Goal: Task Accomplishment & Management: Use online tool/utility

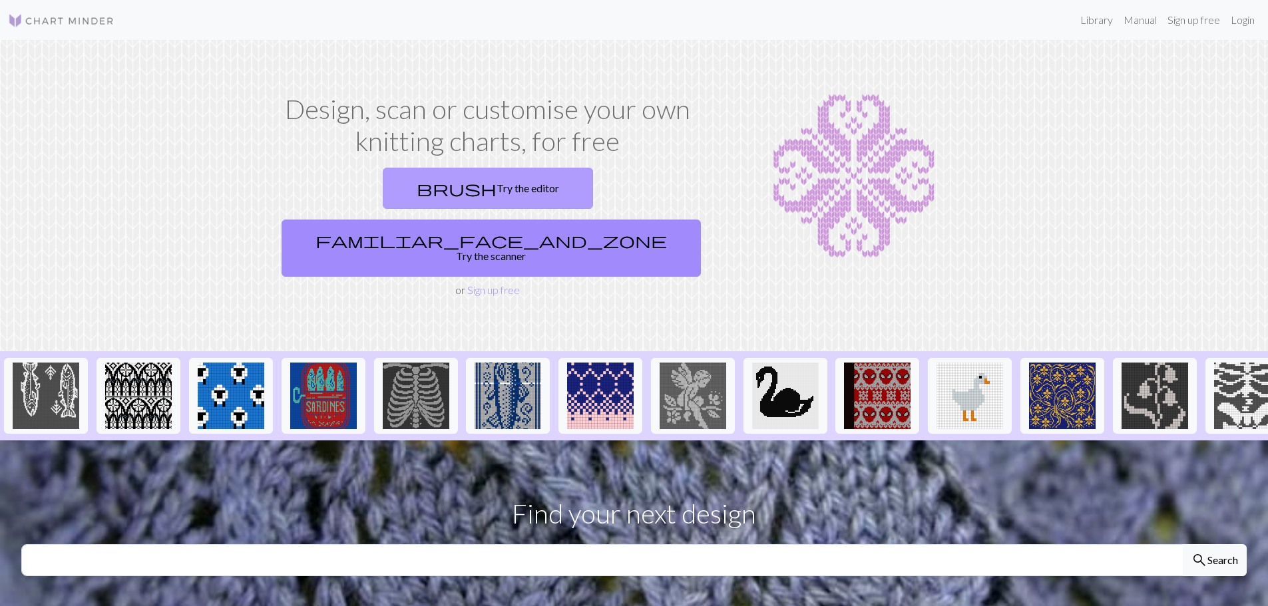
click at [389, 188] on link "brush Try the editor" at bounding box center [488, 188] width 210 height 41
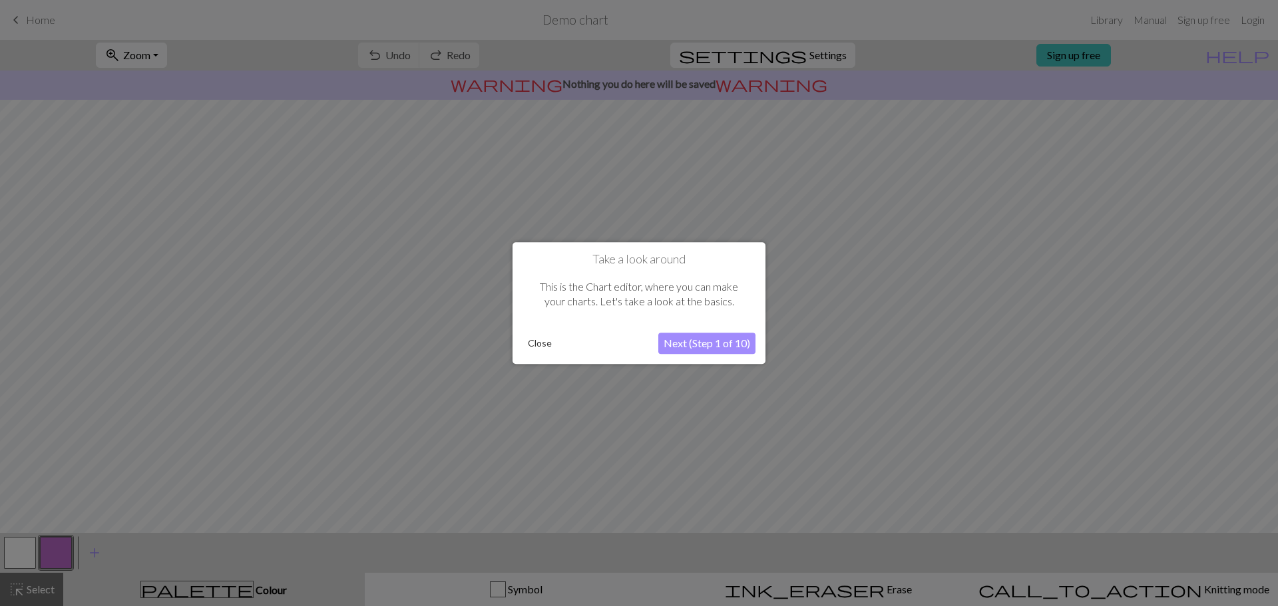
click at [719, 341] on button "Next (Step 1 of 10)" at bounding box center [706, 343] width 97 height 21
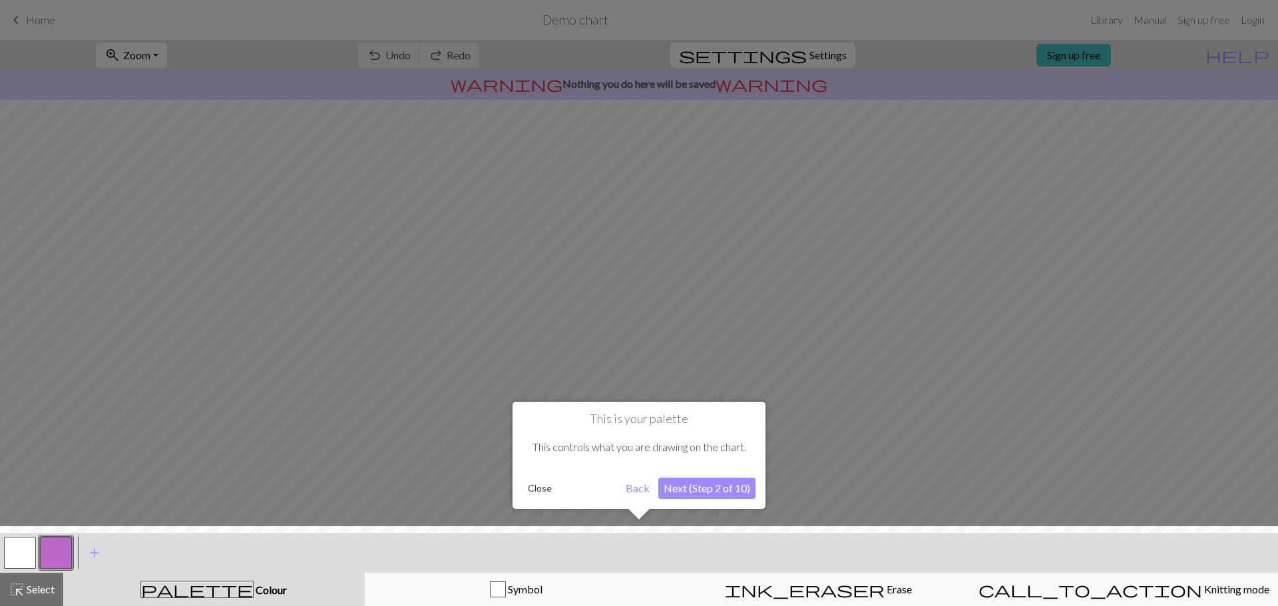
click at [690, 492] on button "Next (Step 2 of 10)" at bounding box center [706, 488] width 97 height 21
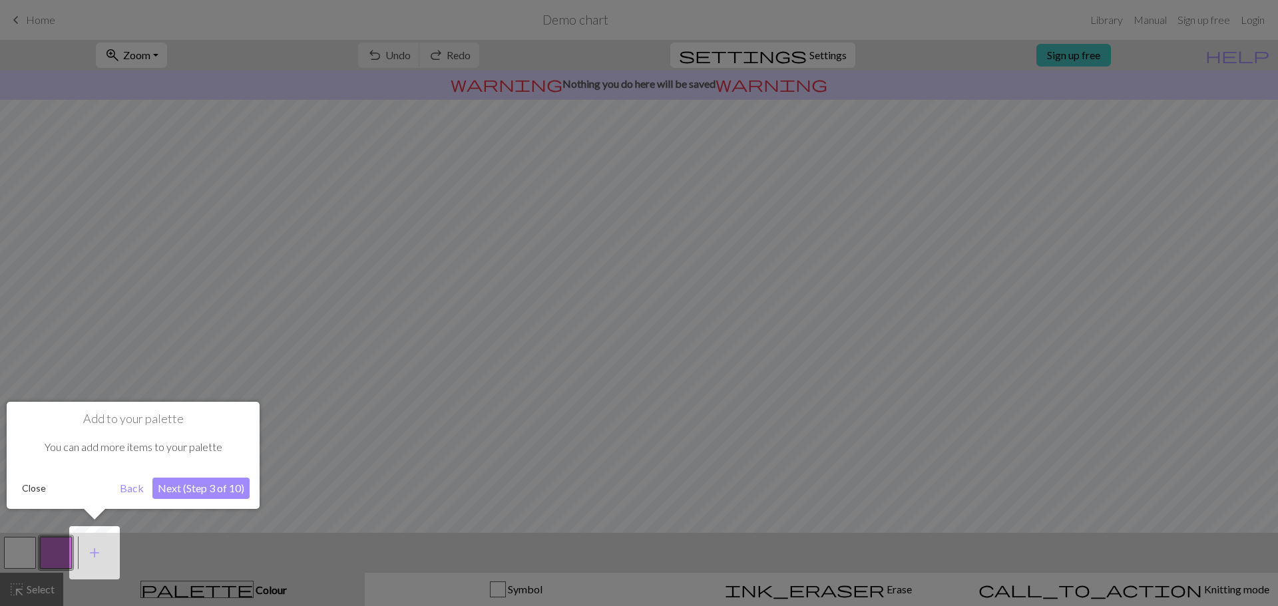
click at [241, 489] on button "Next (Step 3 of 10)" at bounding box center [200, 488] width 97 height 21
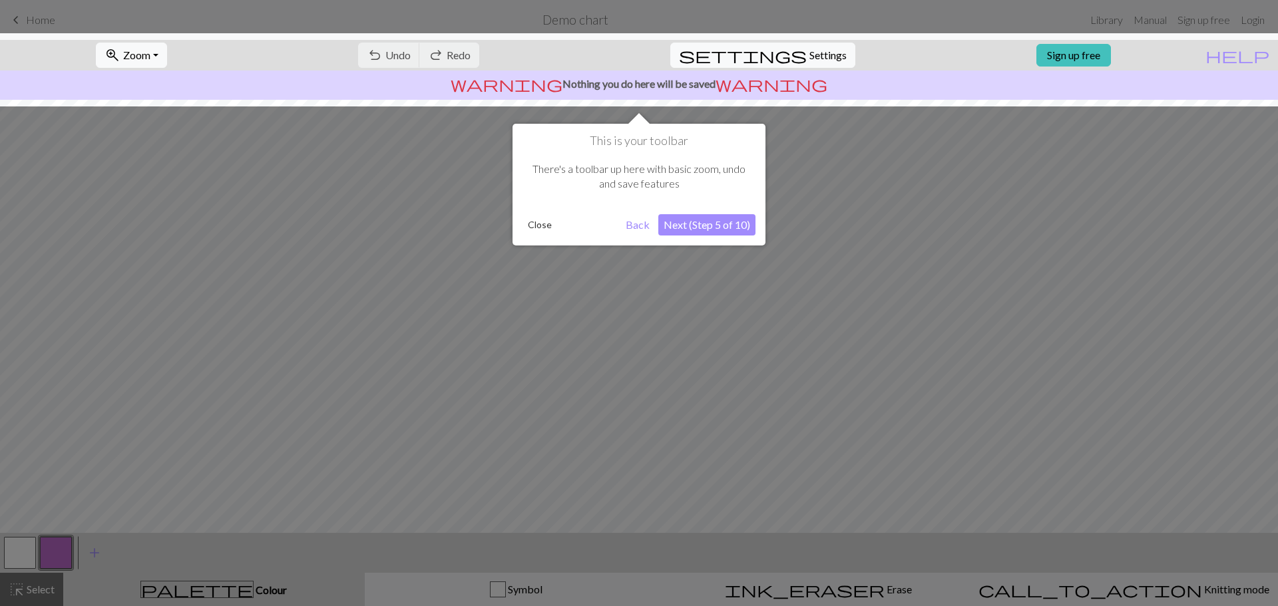
click at [231, 488] on div at bounding box center [639, 303] width 1278 height 606
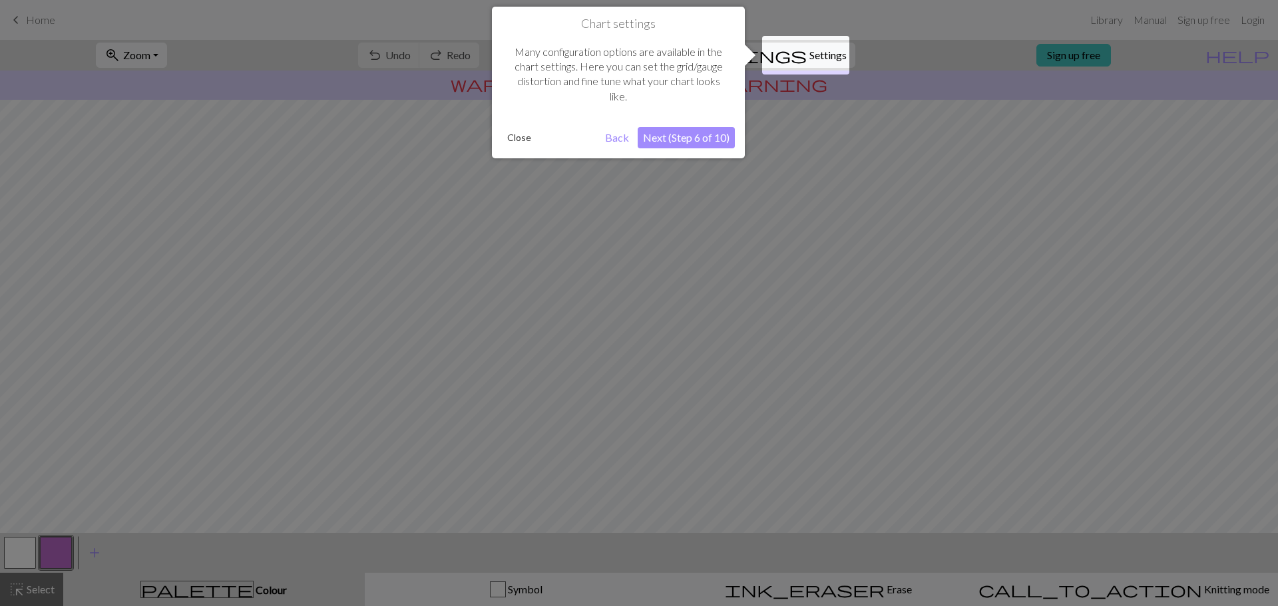
click at [687, 138] on button "Next (Step 6 of 10)" at bounding box center [686, 137] width 97 height 21
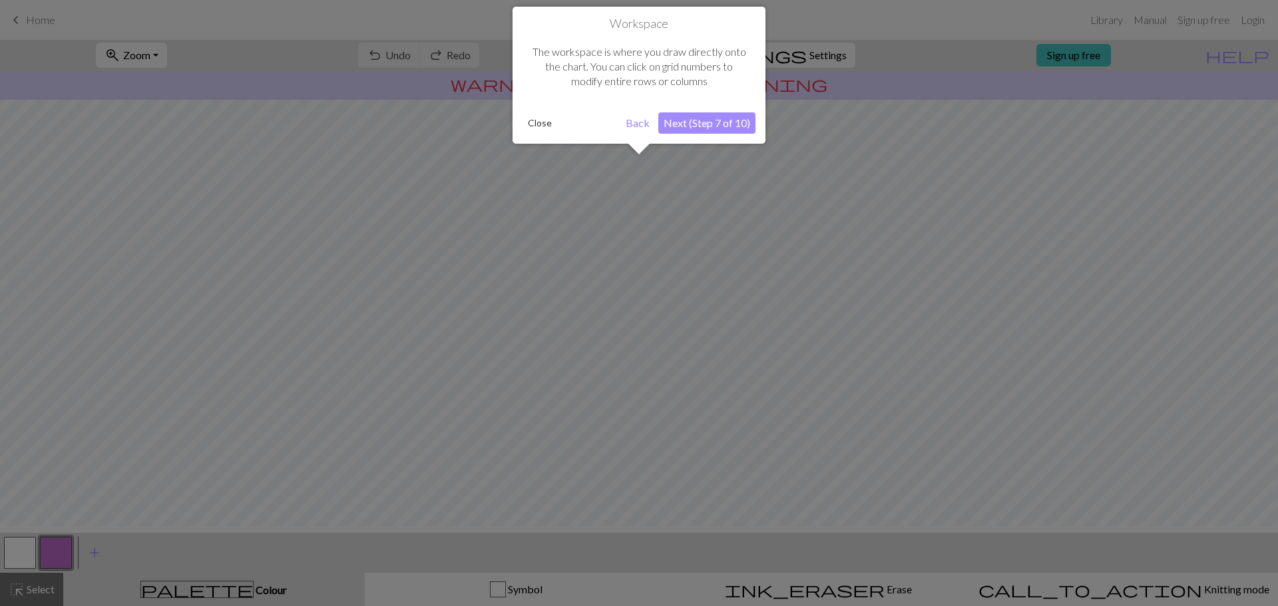
scroll to position [63, 0]
click at [687, 137] on div "Workspace The workspace is where you draw directly onto the chart. You can clic…" at bounding box center [639, 75] width 253 height 137
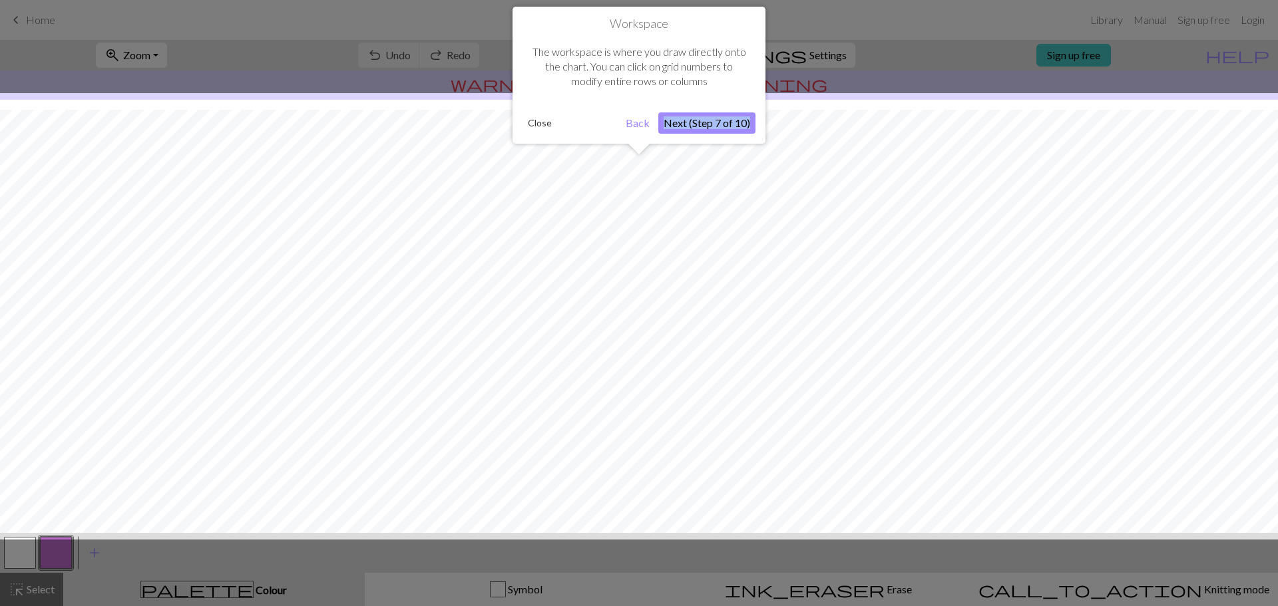
click at [696, 119] on button "Next (Step 7 of 10)" at bounding box center [706, 122] width 97 height 21
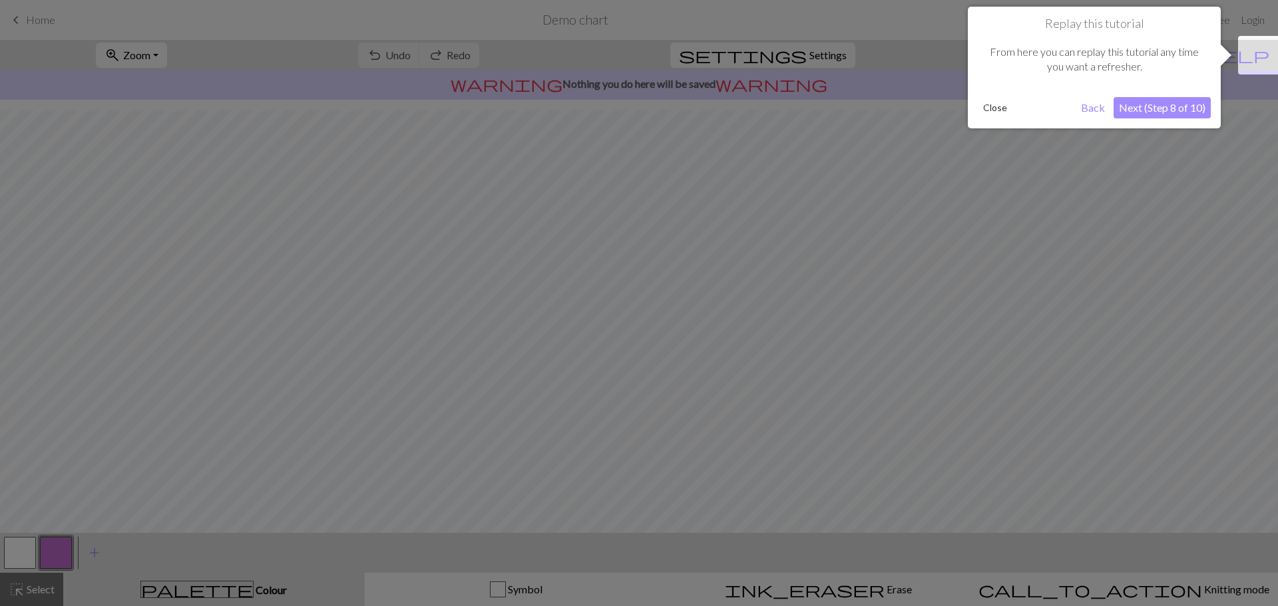
click at [696, 119] on div at bounding box center [639, 303] width 1278 height 606
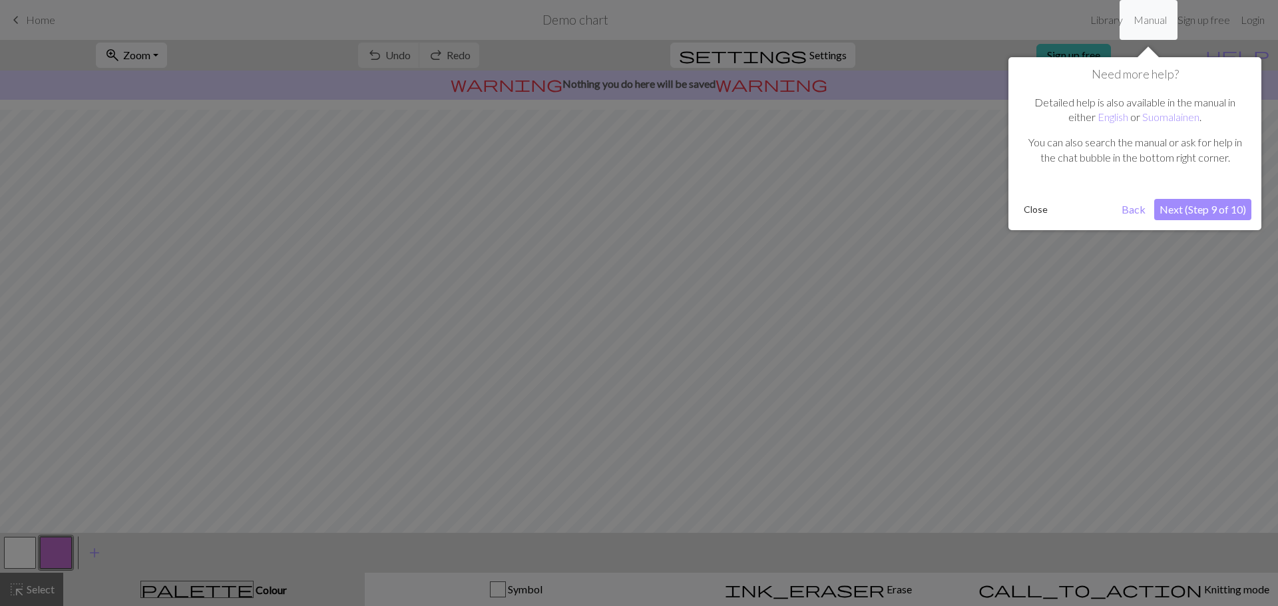
click at [1226, 208] on button "Next (Step 9 of 10)" at bounding box center [1202, 209] width 97 height 21
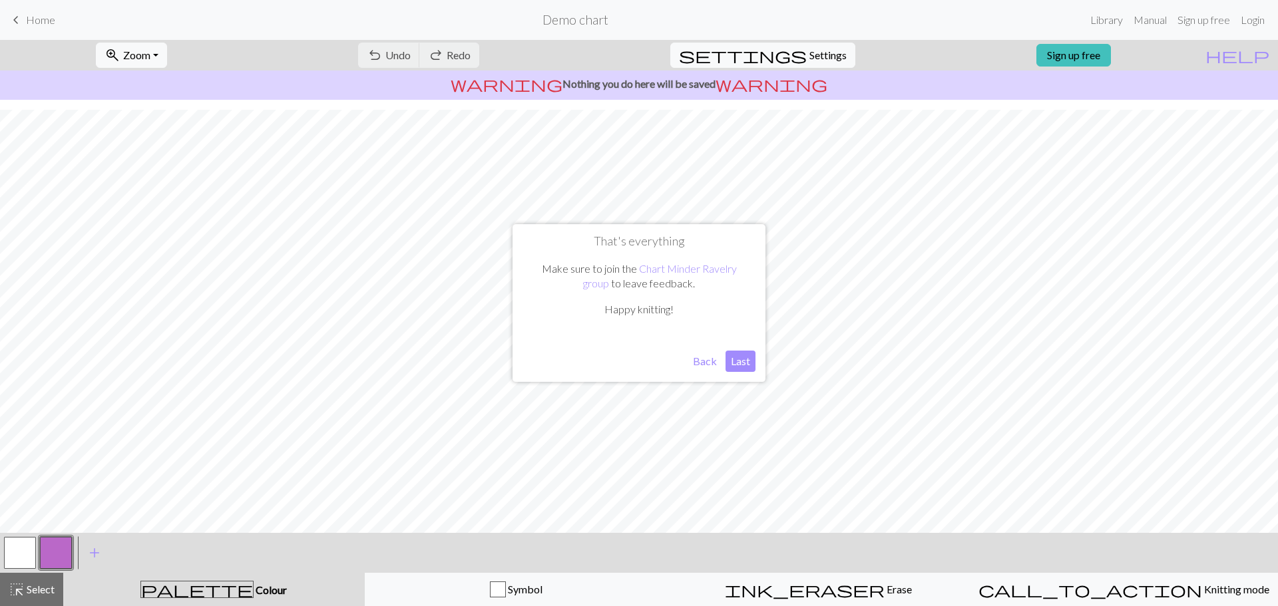
click at [739, 360] on button "Last" at bounding box center [741, 361] width 30 height 21
click at [1111, 56] on link "Sign up free" at bounding box center [1073, 55] width 75 height 23
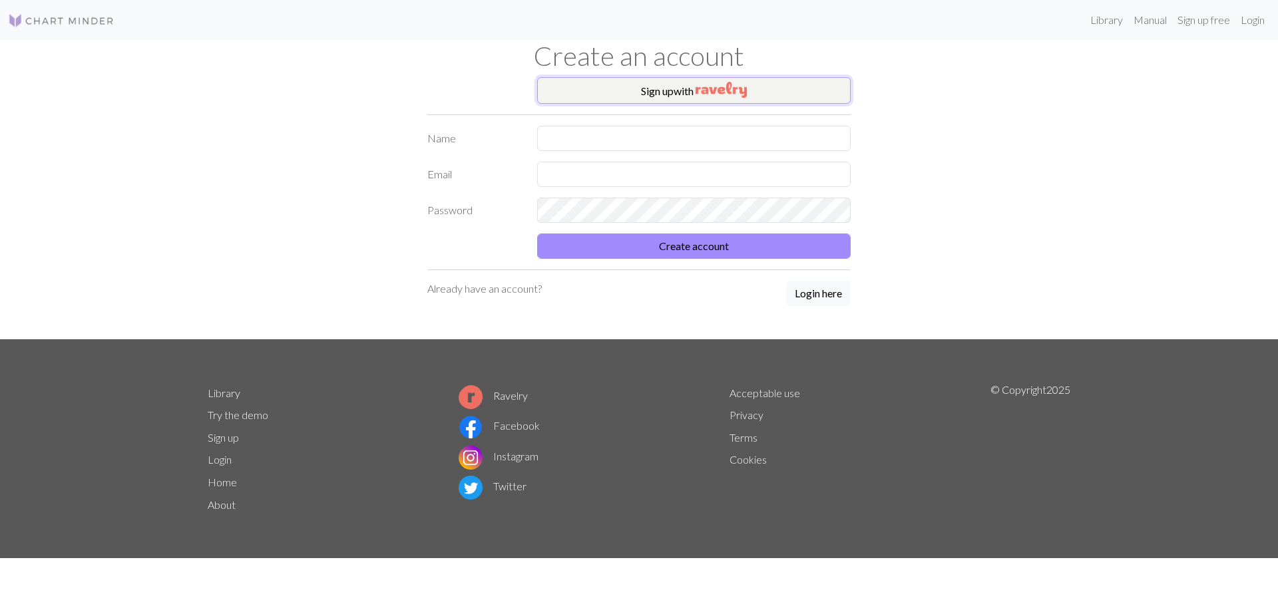
click at [708, 87] on img "button" at bounding box center [721, 90] width 51 height 16
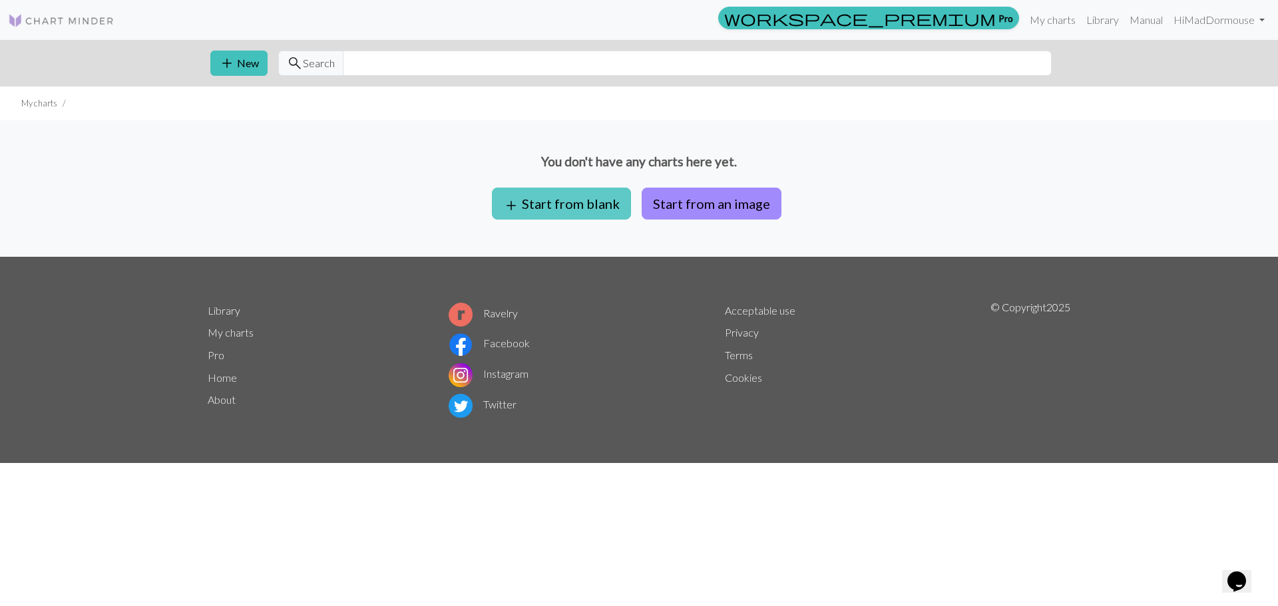
click at [593, 197] on button "add Start from blank" at bounding box center [561, 204] width 139 height 32
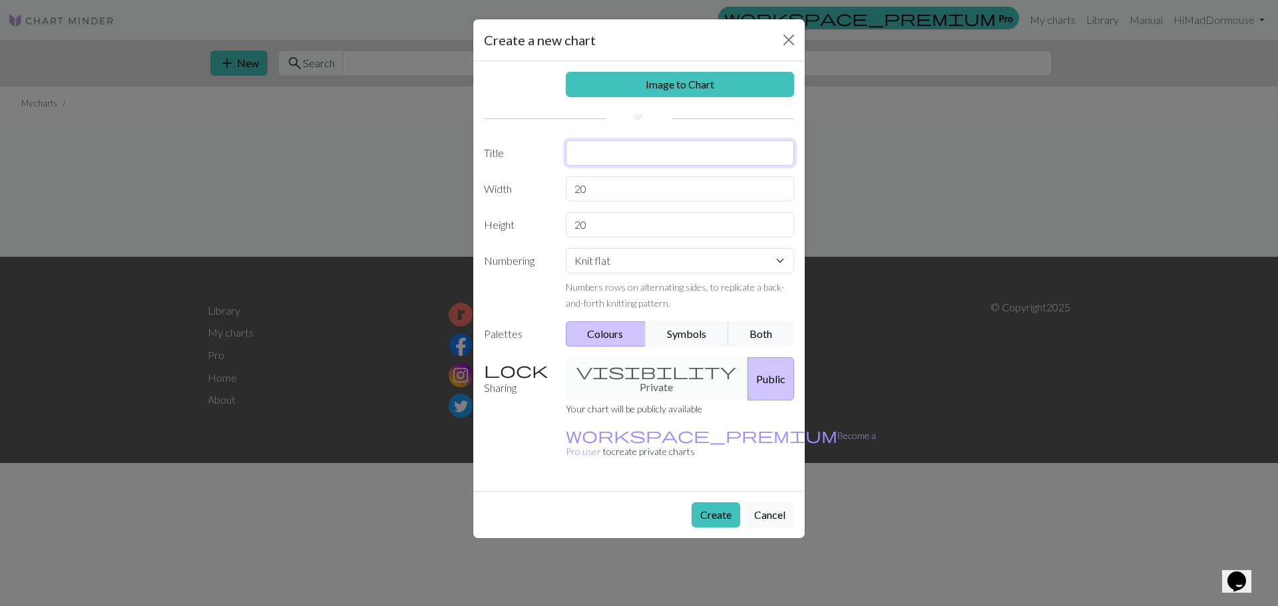
click at [646, 150] on input "text" at bounding box center [680, 152] width 229 height 25
type input "Green Lantern"
click at [698, 503] on button "Create" at bounding box center [716, 515] width 49 height 25
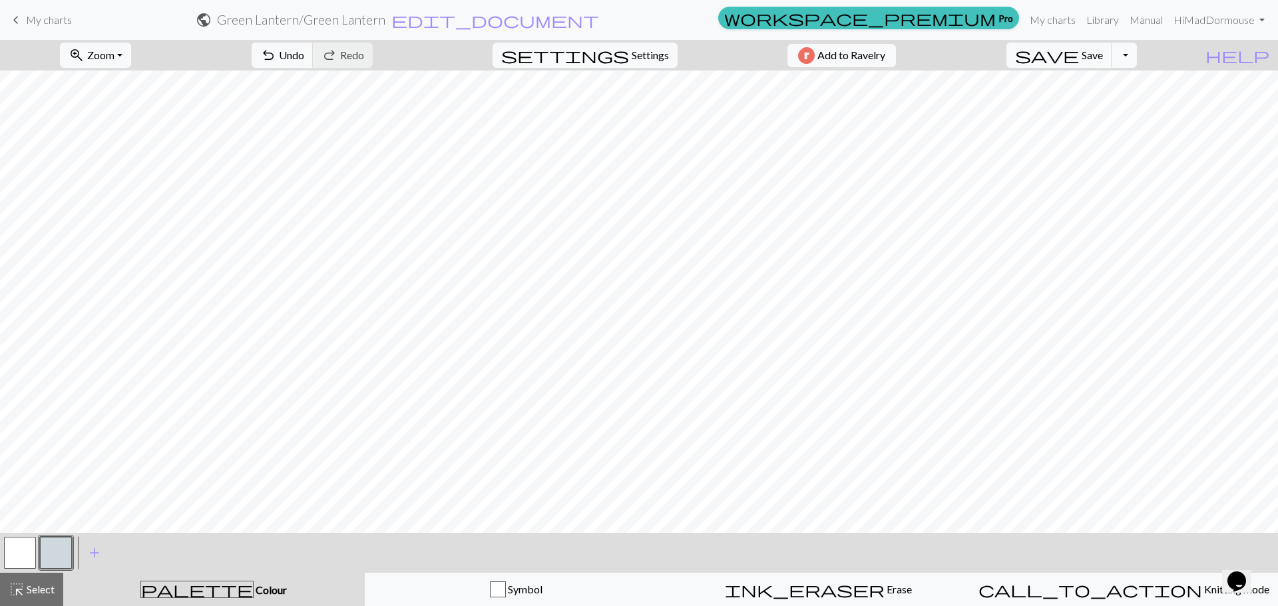
click at [193, 588] on span "palette" at bounding box center [197, 589] width 112 height 19
click at [198, 582] on span "palette" at bounding box center [197, 589] width 112 height 19
click at [206, 588] on span "palette" at bounding box center [197, 589] width 112 height 19
click at [254, 588] on span "Colour" at bounding box center [270, 590] width 33 height 13
click at [94, 552] on span "add" at bounding box center [95, 553] width 16 height 19
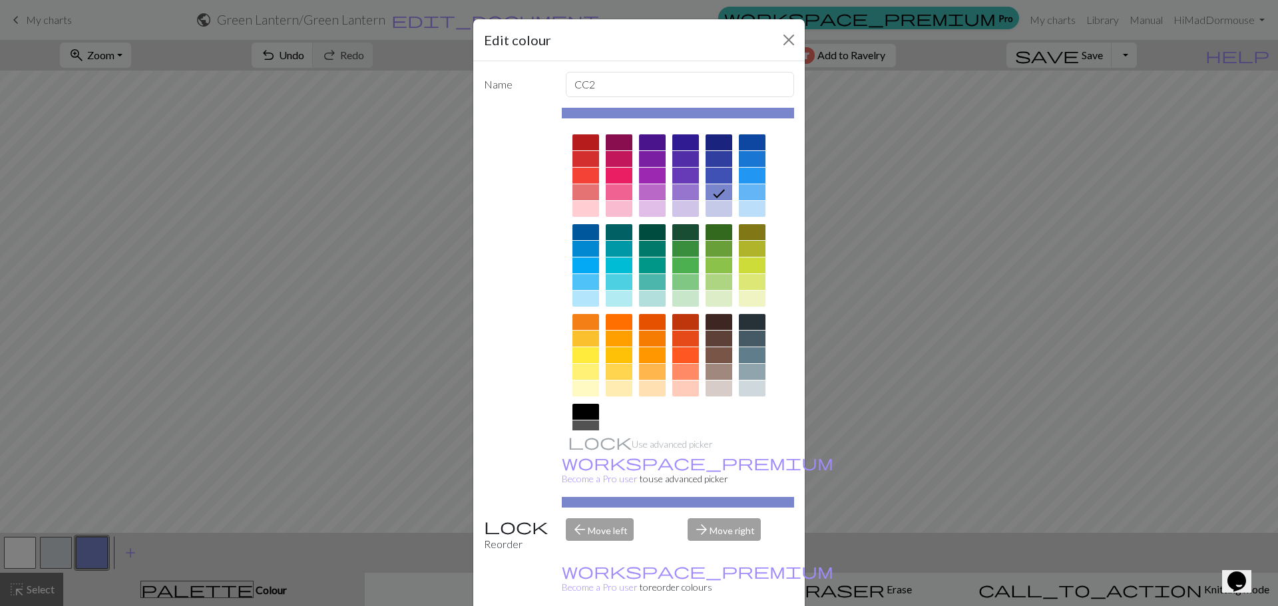
click at [644, 230] on div at bounding box center [652, 232] width 27 height 16
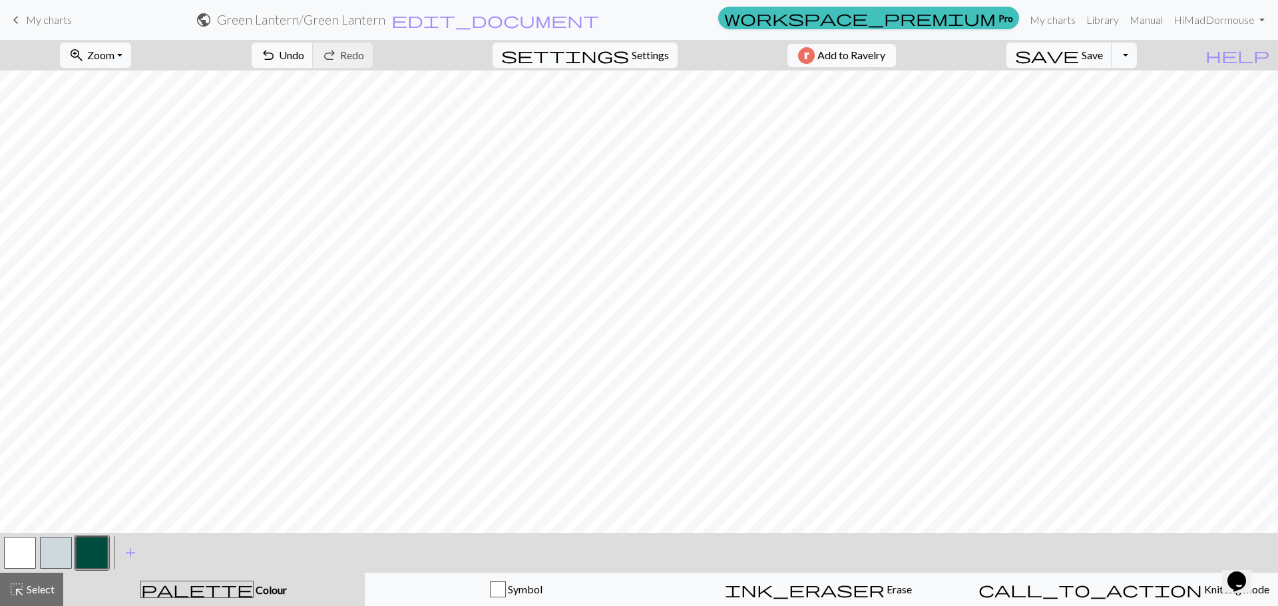
drag, startPoint x: 27, startPoint y: 550, endPoint x: 76, endPoint y: 535, distance: 51.4
click at [27, 549] on button "button" at bounding box center [20, 553] width 32 height 32
click at [97, 551] on button "button" at bounding box center [92, 553] width 32 height 32
drag, startPoint x: 29, startPoint y: 554, endPoint x: 75, endPoint y: 536, distance: 49.3
click at [33, 552] on button "button" at bounding box center [20, 553] width 32 height 32
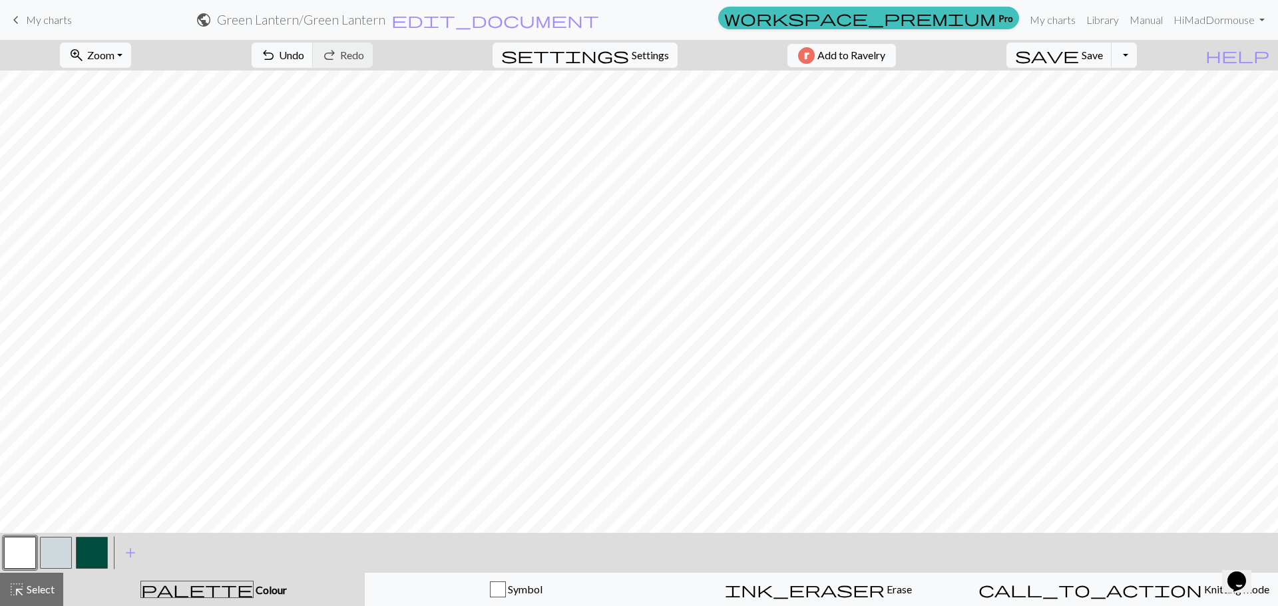
drag, startPoint x: 83, startPoint y: 556, endPoint x: 130, endPoint y: 534, distance: 52.4
click at [93, 550] on button "button" at bounding box center [92, 553] width 32 height 32
drag, startPoint x: 130, startPoint y: 534, endPoint x: 42, endPoint y: 541, distance: 88.2
click at [21, 548] on button "button" at bounding box center [20, 553] width 32 height 32
drag, startPoint x: 100, startPoint y: 549, endPoint x: 119, endPoint y: 534, distance: 24.2
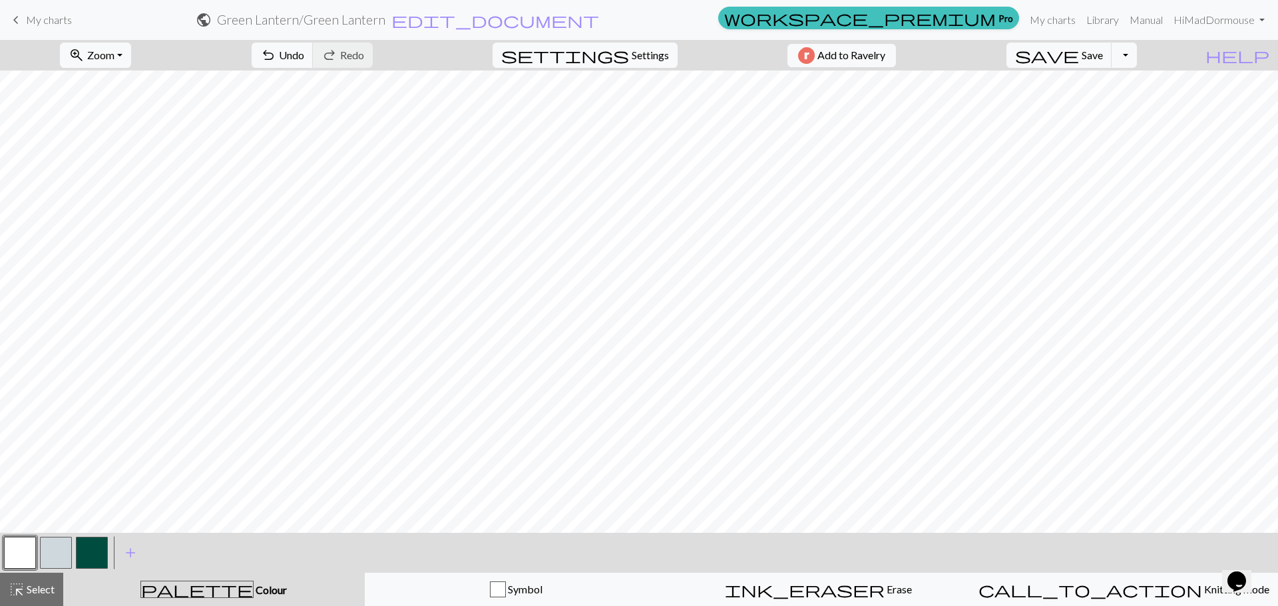
click at [106, 545] on button "button" at bounding box center [92, 553] width 32 height 32
click at [7, 544] on button "button" at bounding box center [20, 553] width 32 height 32
drag, startPoint x: 104, startPoint y: 552, endPoint x: 125, endPoint y: 537, distance: 25.7
click at [108, 546] on div at bounding box center [92, 553] width 36 height 36
drag, startPoint x: 86, startPoint y: 547, endPoint x: 99, endPoint y: 538, distance: 15.9
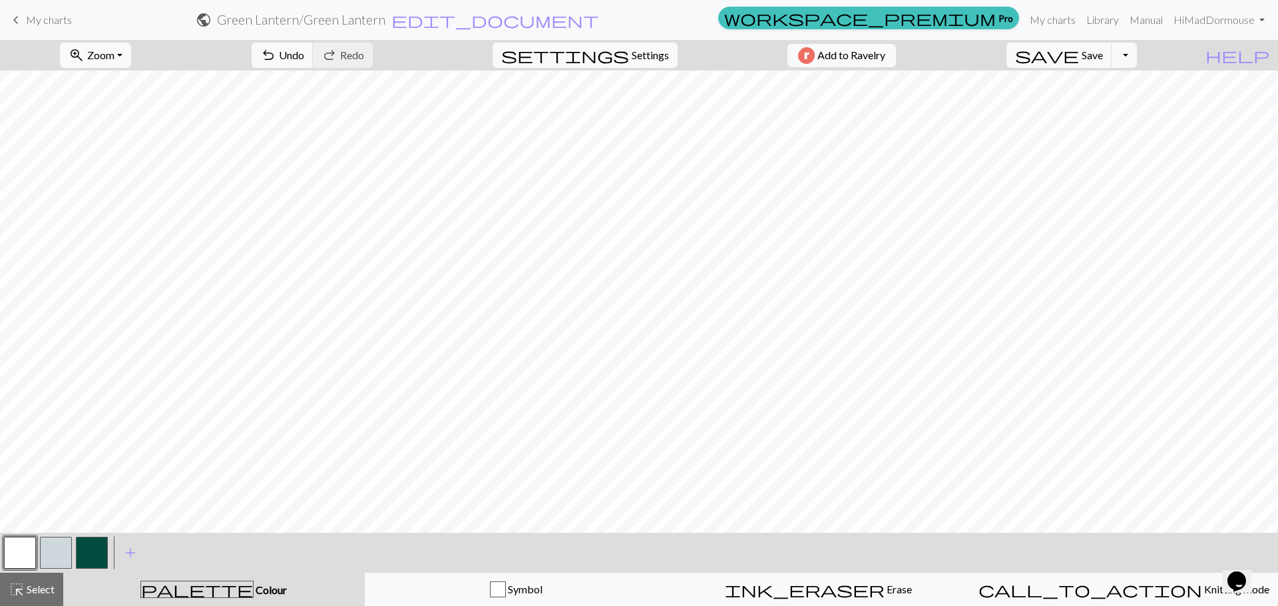
click at [87, 546] on button "button" at bounding box center [92, 553] width 32 height 32
drag, startPoint x: 23, startPoint y: 545, endPoint x: 48, endPoint y: 534, distance: 27.7
click at [41, 536] on div at bounding box center [56, 553] width 108 height 36
click at [29, 553] on button "button" at bounding box center [20, 553] width 32 height 32
click at [98, 548] on button "button" at bounding box center [92, 553] width 32 height 32
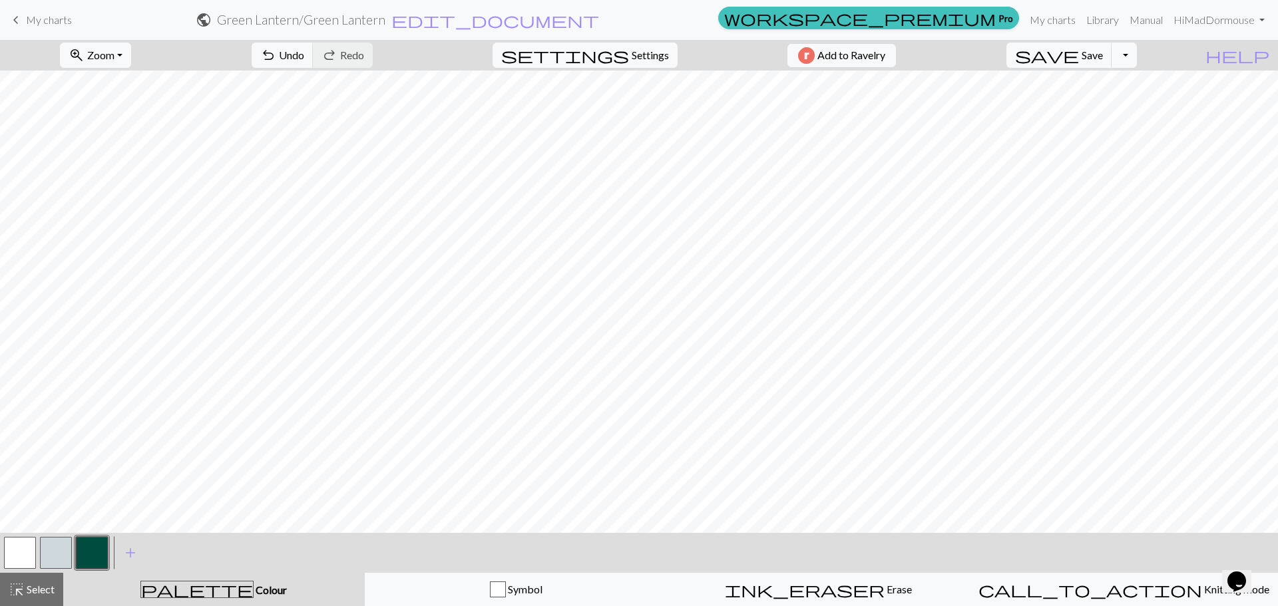
click at [26, 554] on button "button" at bounding box center [20, 553] width 32 height 32
click at [99, 548] on button "button" at bounding box center [92, 553] width 32 height 32
click at [30, 551] on button "button" at bounding box center [20, 553] width 32 height 32
click at [95, 548] on button "button" at bounding box center [92, 553] width 32 height 32
drag, startPoint x: 27, startPoint y: 543, endPoint x: 56, endPoint y: 534, distance: 30.1
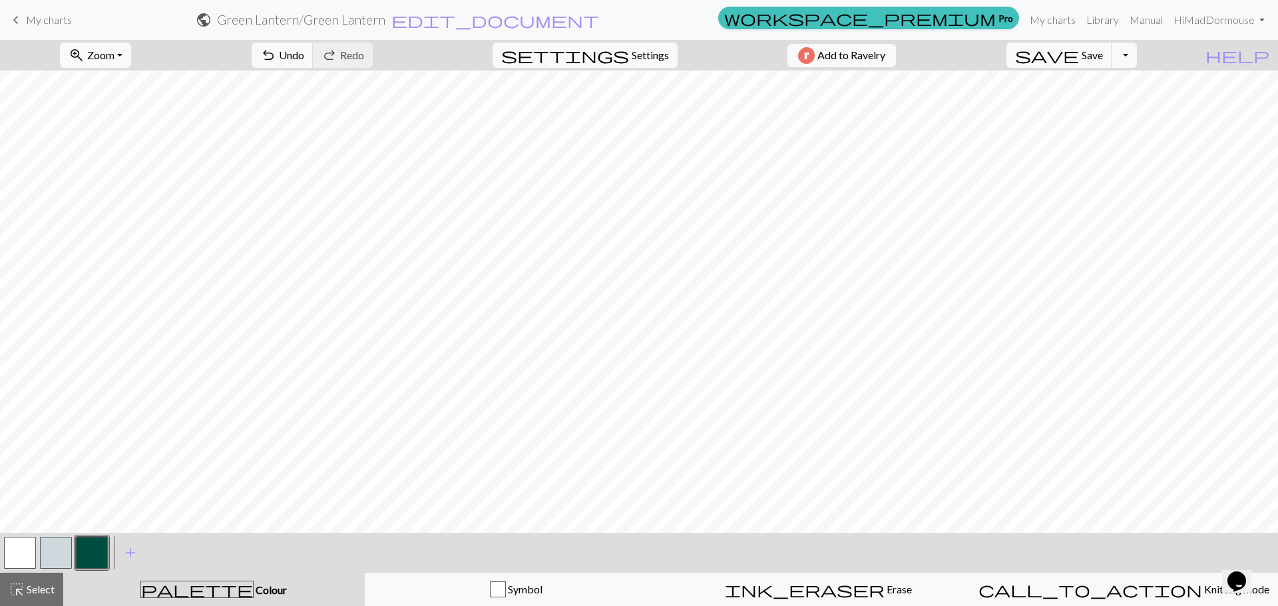
click at [29, 543] on button "button" at bounding box center [20, 553] width 32 height 32
drag, startPoint x: 86, startPoint y: 550, endPoint x: 97, endPoint y: 534, distance: 20.1
click at [85, 549] on button "button" at bounding box center [92, 553] width 32 height 32
click at [20, 546] on button "button" at bounding box center [20, 553] width 32 height 32
click at [92, 542] on button "button" at bounding box center [92, 553] width 32 height 32
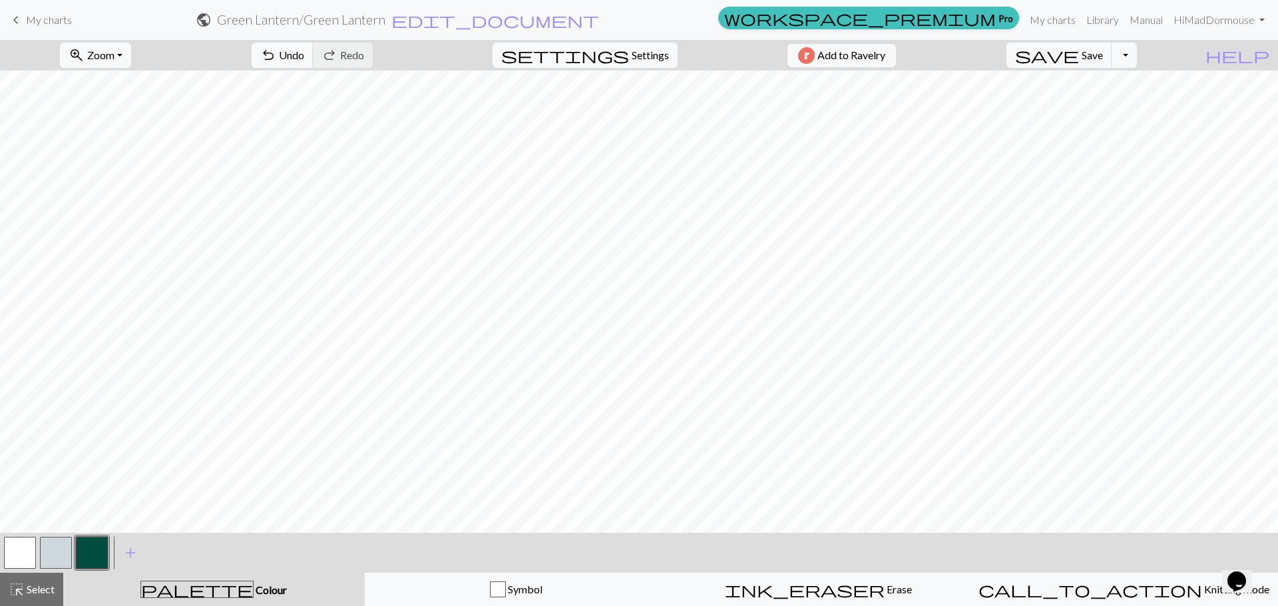
click at [92, 550] on button "button" at bounding box center [92, 553] width 32 height 32
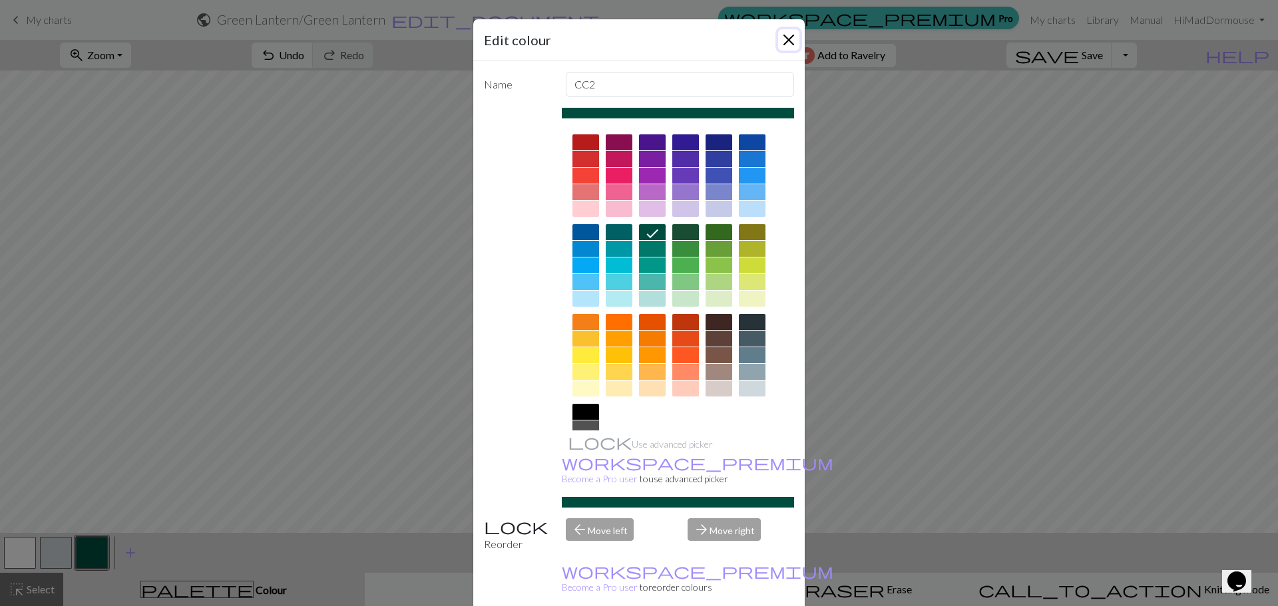
click at [788, 35] on button "Close" at bounding box center [788, 39] width 21 height 21
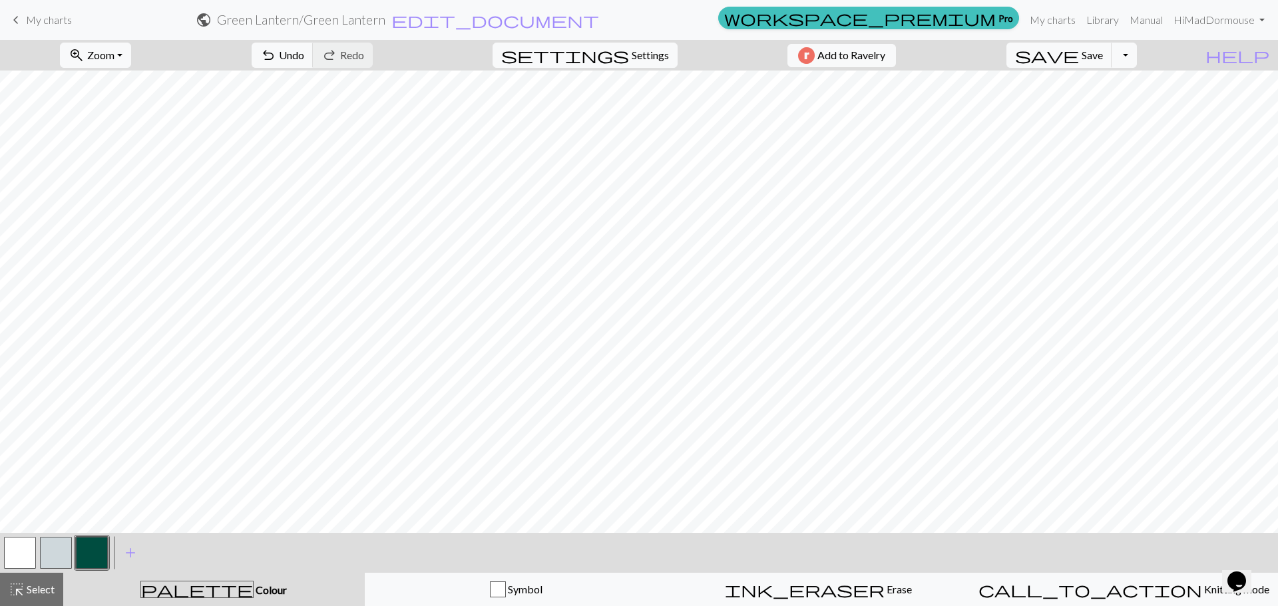
click at [86, 550] on button "button" at bounding box center [92, 553] width 32 height 32
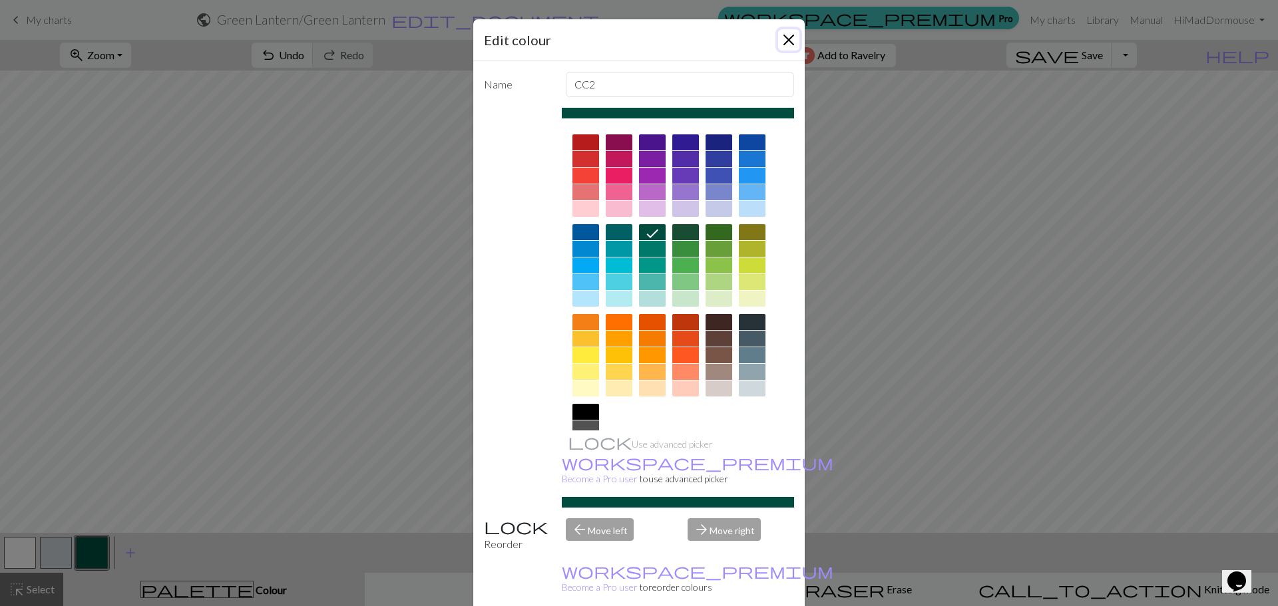
click at [781, 39] on button "Close" at bounding box center [788, 39] width 21 height 21
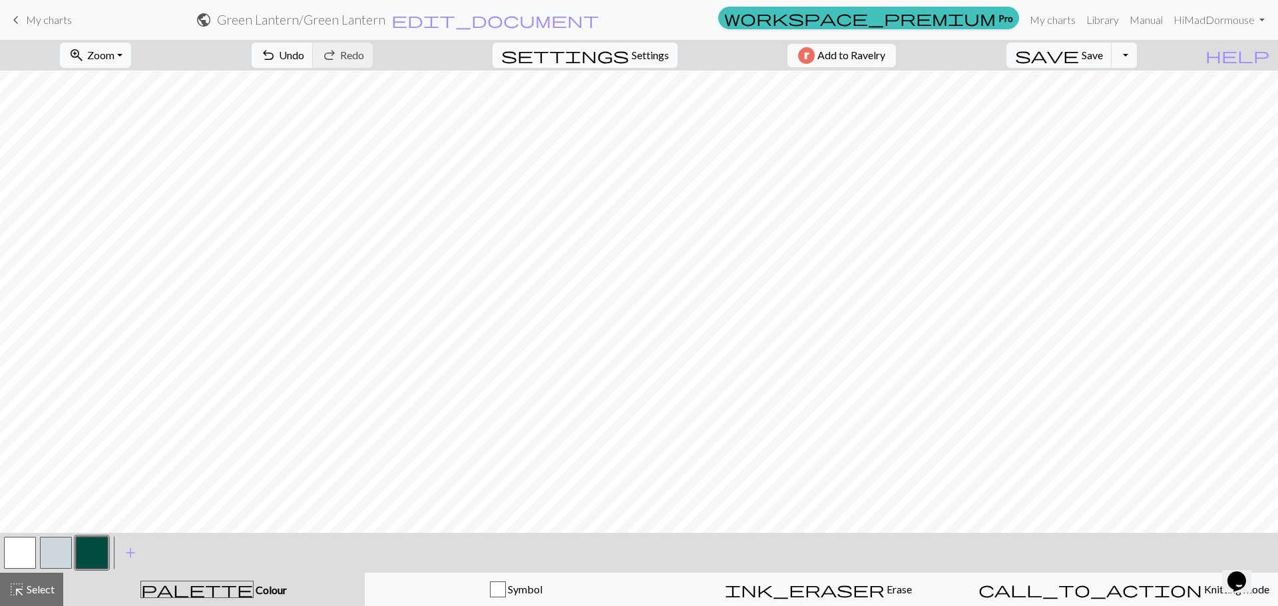
click at [613, 52] on span "settings" at bounding box center [565, 55] width 128 height 19
select select "aran"
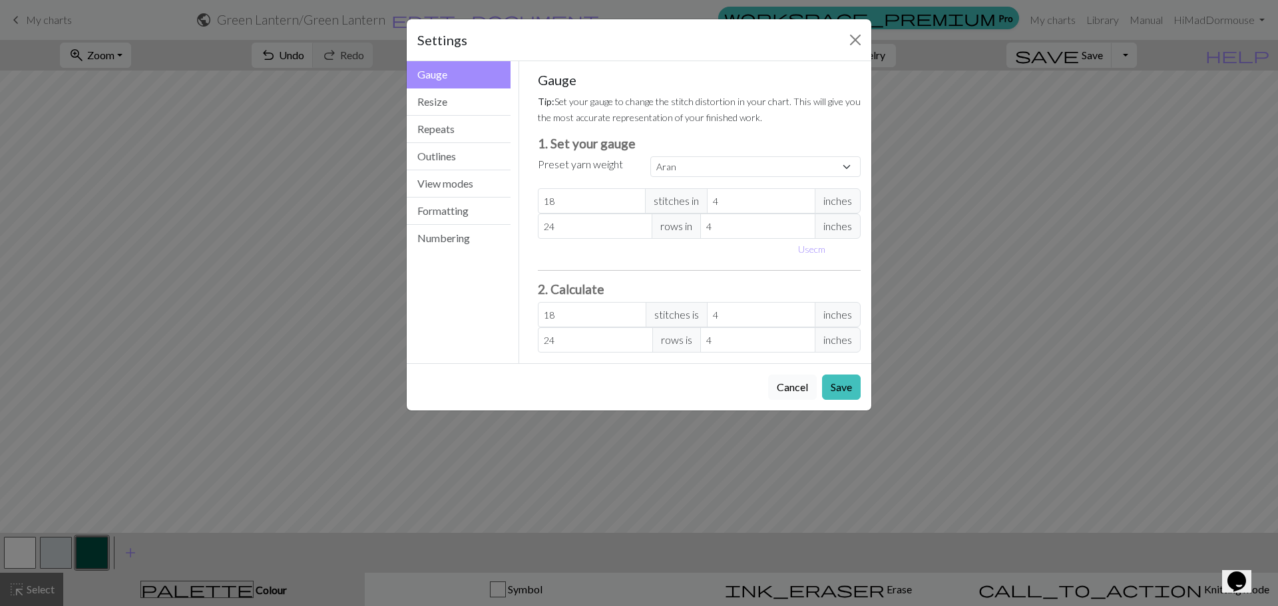
click at [785, 387] on button "Cancel" at bounding box center [792, 387] width 49 height 25
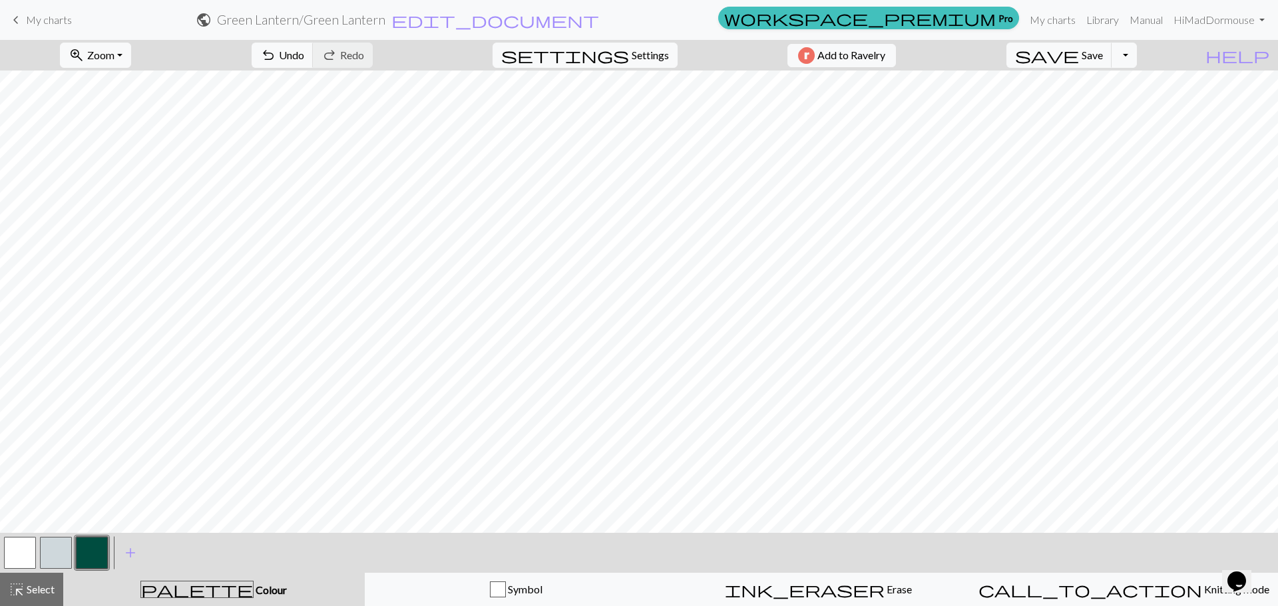
click at [23, 546] on button "button" at bounding box center [20, 553] width 32 height 32
drag, startPoint x: 88, startPoint y: 549, endPoint x: 100, endPoint y: 542, distance: 13.7
click at [89, 549] on button "button" at bounding box center [92, 553] width 32 height 32
click at [28, 546] on button "button" at bounding box center [20, 553] width 32 height 32
click at [78, 555] on button "button" at bounding box center [92, 553] width 32 height 32
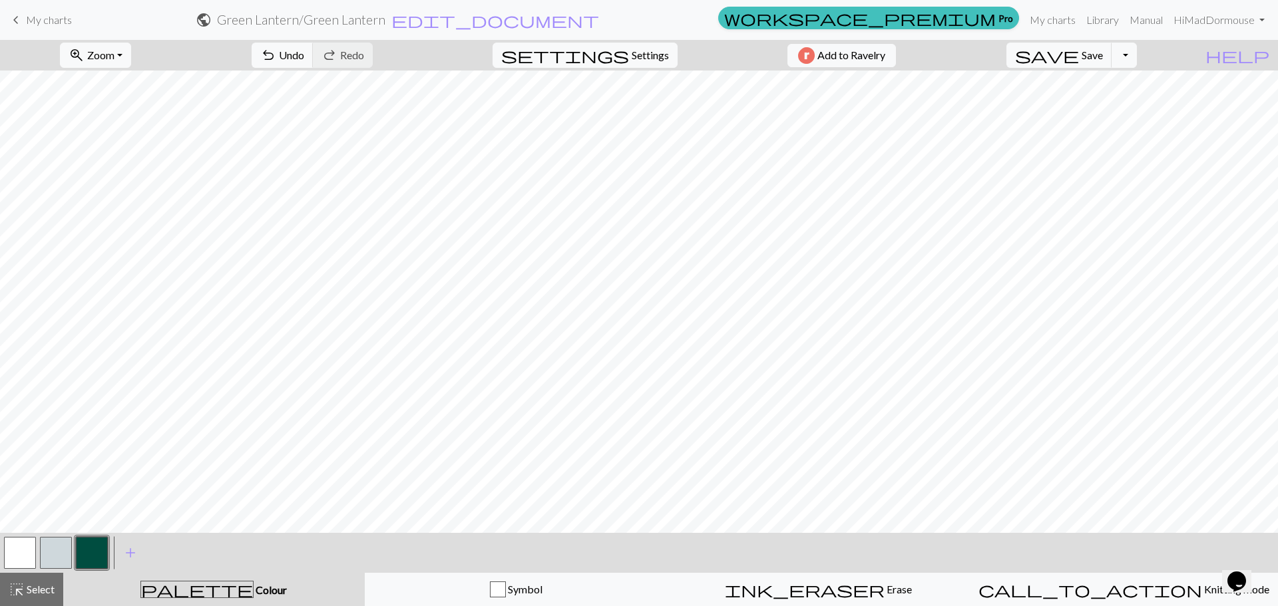
click at [70, 532] on div "zoom_in Zoom Zoom Fit all Fit width Fit height 50% 100% 150% 200% undo Undo Und…" at bounding box center [639, 323] width 1278 height 566
click at [25, 554] on button "button" at bounding box center [20, 553] width 32 height 32
drag, startPoint x: 88, startPoint y: 550, endPoint x: 106, endPoint y: 543, distance: 19.4
click at [89, 549] on button "button" at bounding box center [92, 553] width 32 height 32
click at [1137, 57] on button "Toggle Dropdown" at bounding box center [1124, 55] width 25 height 25
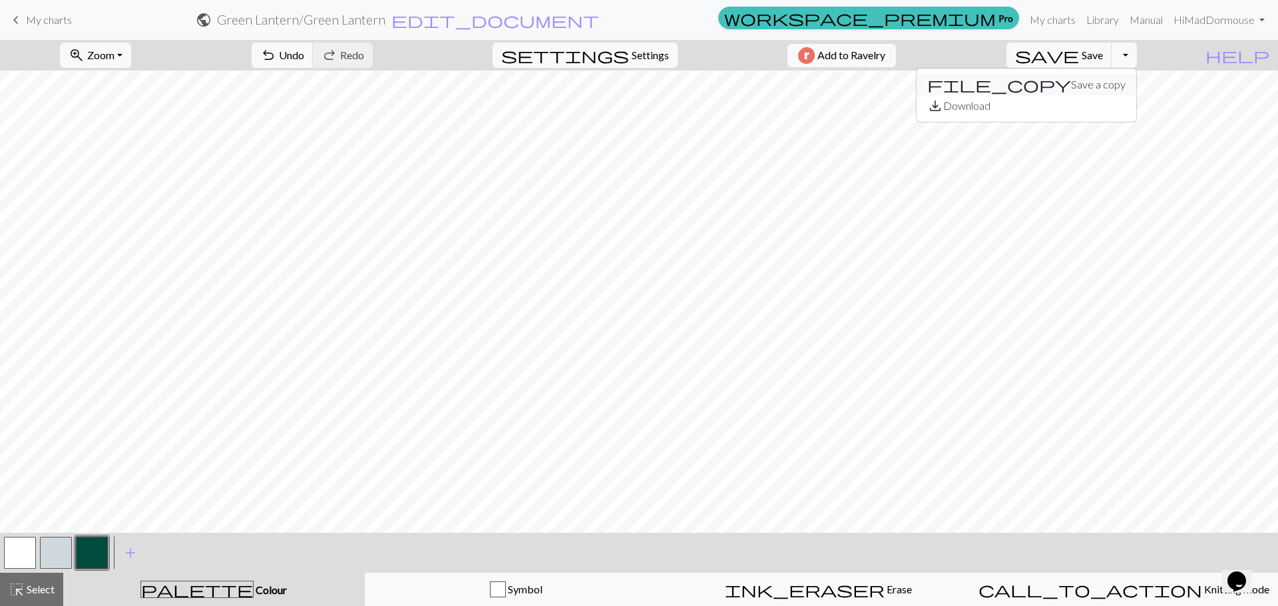
click at [1124, 83] on button "file_copy Save a copy" at bounding box center [1027, 84] width 220 height 21
click at [1103, 56] on span "Save" at bounding box center [1092, 55] width 21 height 13
click at [1137, 61] on button "Toggle Dropdown" at bounding box center [1124, 55] width 25 height 25
click at [1136, 98] on button "save_alt Download" at bounding box center [1027, 105] width 220 height 21
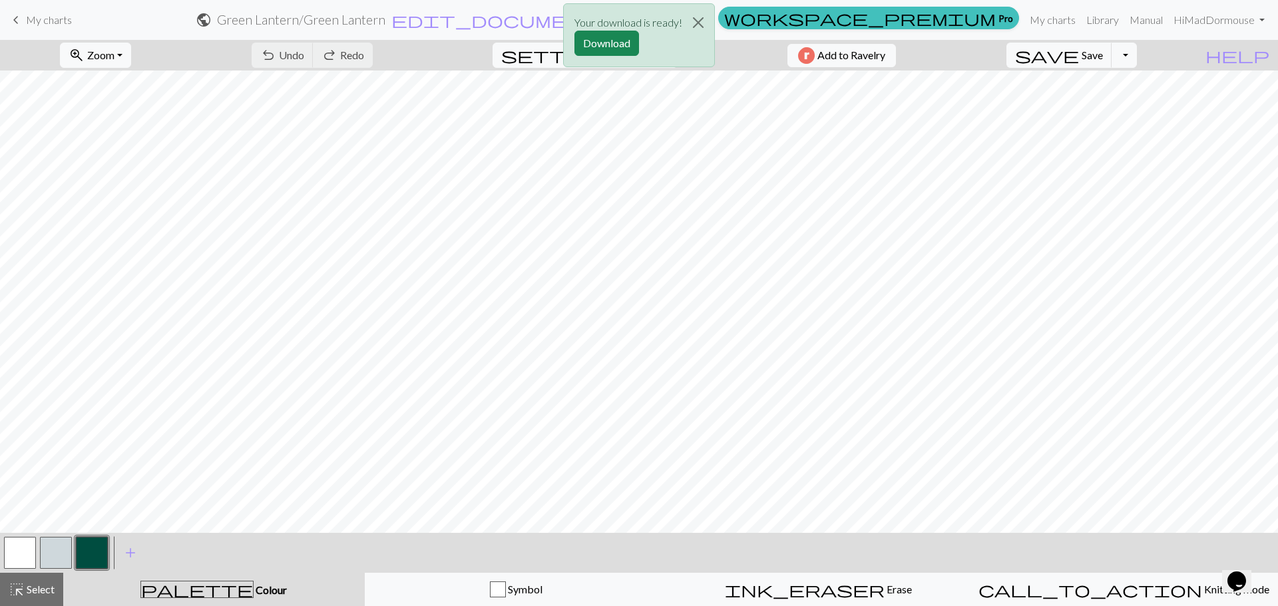
click at [1157, 45] on div "Your download is ready! Download" at bounding box center [639, 39] width 1278 height 78
click at [1155, 52] on div "Your download is ready! Download" at bounding box center [639, 39] width 1278 height 78
click at [1147, 57] on div "Your download is ready! Download" at bounding box center [639, 39] width 1278 height 78
click at [1156, 57] on div "Your download is ready! Download" at bounding box center [639, 39] width 1278 height 78
drag, startPoint x: 1145, startPoint y: 56, endPoint x: 1132, endPoint y: 56, distance: 13.3
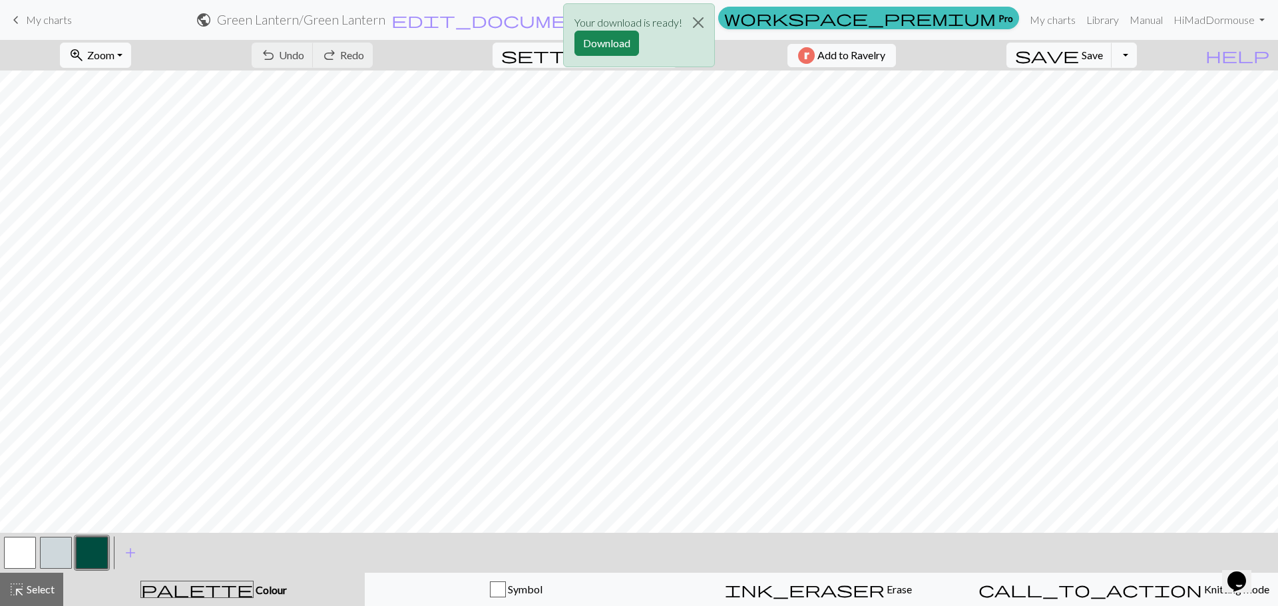
click at [1142, 56] on div "Your download is ready! Download" at bounding box center [639, 39] width 1278 height 78
click at [1114, 56] on div "Your download is ready! Download" at bounding box center [639, 39] width 1278 height 78
click at [1157, 55] on div "Your download is ready! Download" at bounding box center [639, 39] width 1278 height 78
drag, startPoint x: 1161, startPoint y: 55, endPoint x: 1151, endPoint y: 76, distance: 23.2
click at [1152, 75] on div "Your download is ready! Download" at bounding box center [639, 39] width 1278 height 78
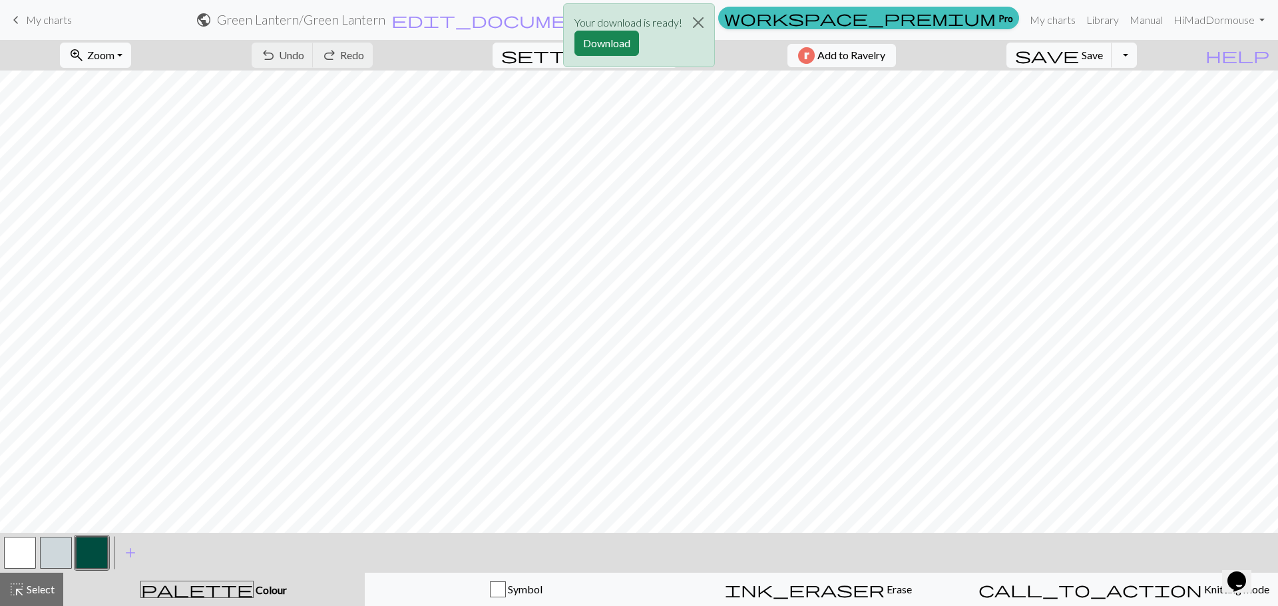
click at [1138, 55] on div "Your download is ready! Download" at bounding box center [639, 39] width 1278 height 78
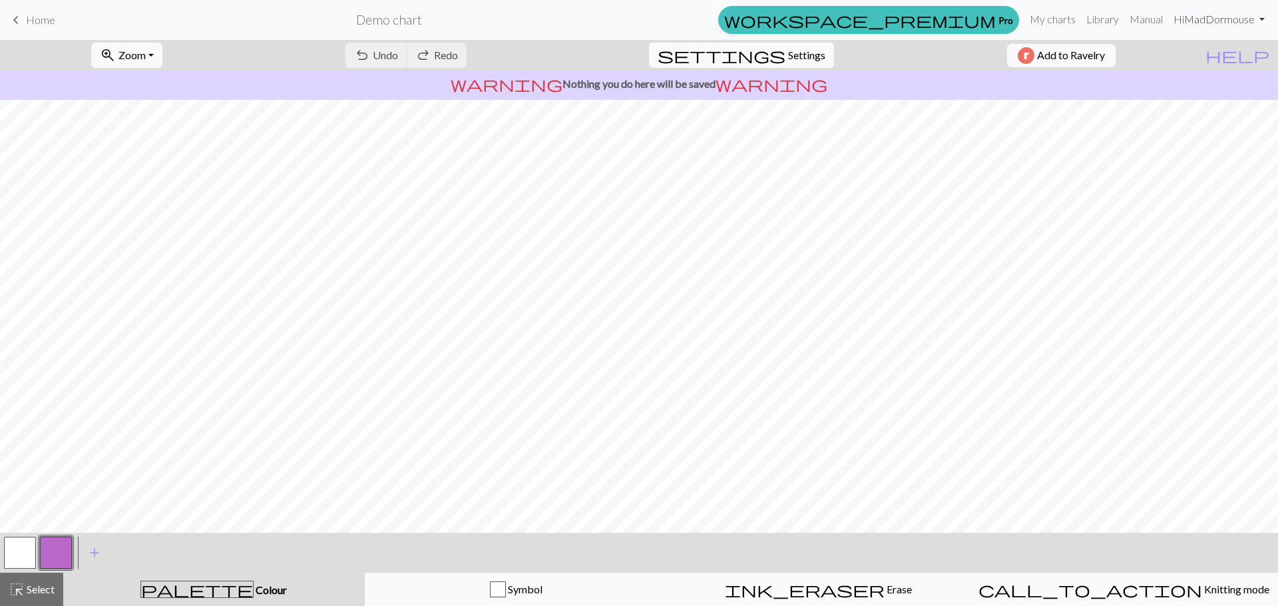
click at [1243, 20] on link "Hi MadDormouse" at bounding box center [1219, 19] width 102 height 27
click at [1116, 11] on link "Library" at bounding box center [1102, 19] width 43 height 27
click at [1112, 14] on link "Library" at bounding box center [1102, 19] width 43 height 27
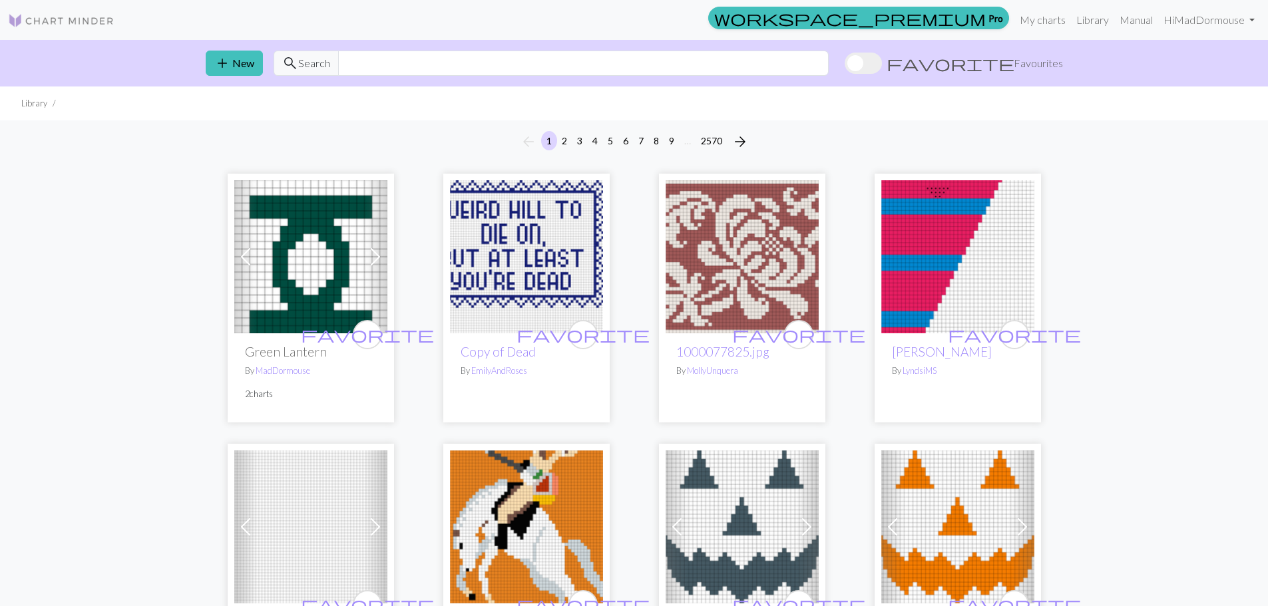
click at [286, 260] on img at bounding box center [310, 256] width 153 height 153
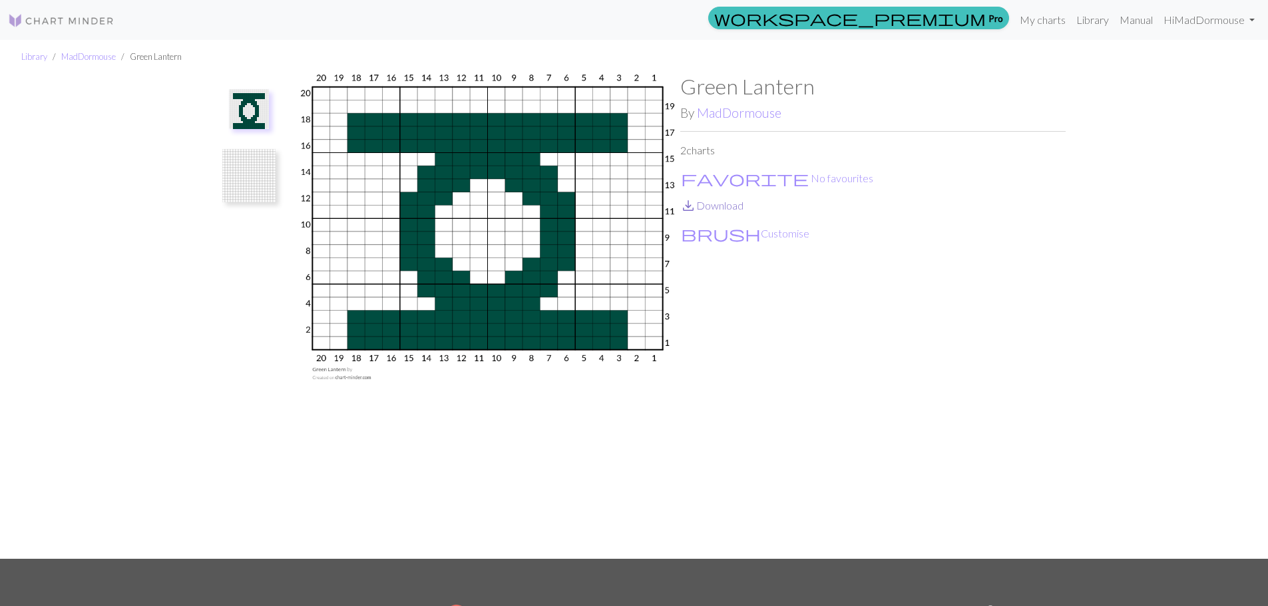
click at [727, 202] on link "save_alt Download" at bounding box center [711, 205] width 63 height 13
